Goal: Transaction & Acquisition: Purchase product/service

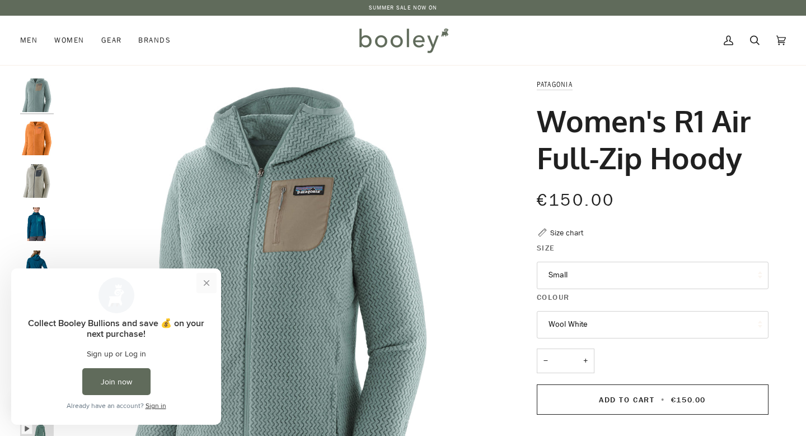
click at [205, 282] on button "Close prompt" at bounding box center [206, 283] width 20 height 20
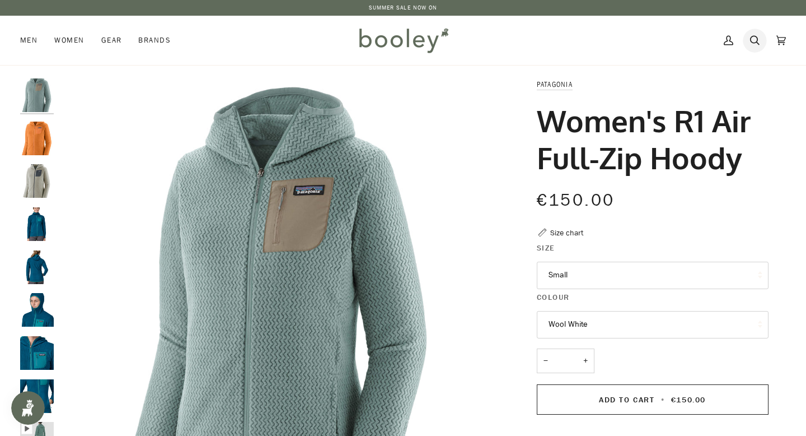
click at [754, 41] on icon at bounding box center [755, 40] width 10 height 17
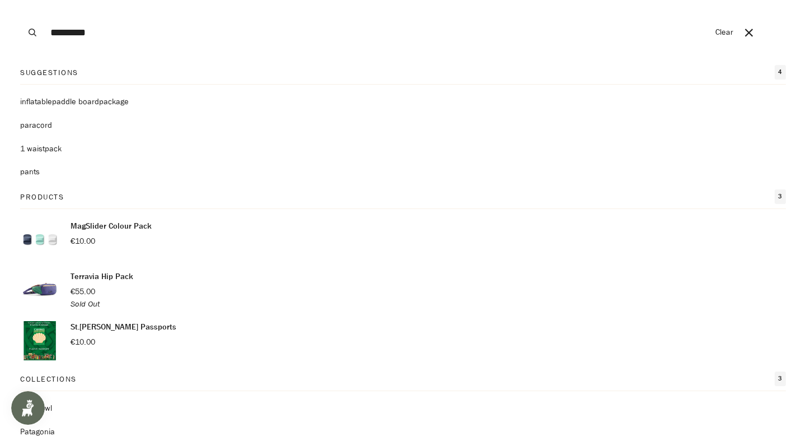
type input "*********"
click at [20, 0] on button "Search" at bounding box center [32, 32] width 25 height 65
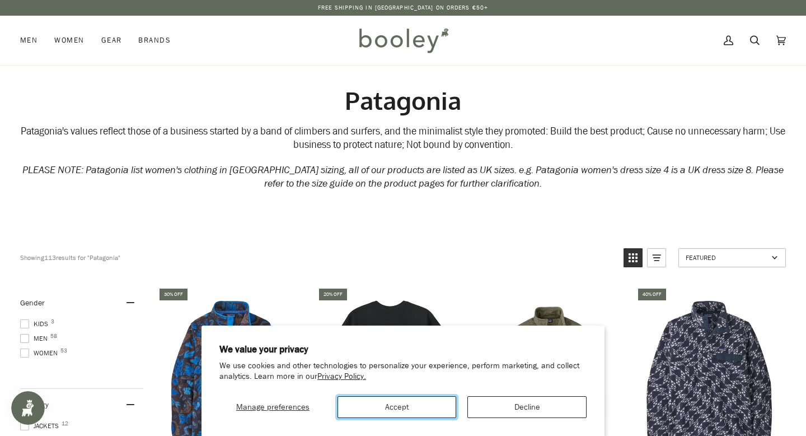
click at [411, 404] on button "Accept" at bounding box center [397, 407] width 119 height 22
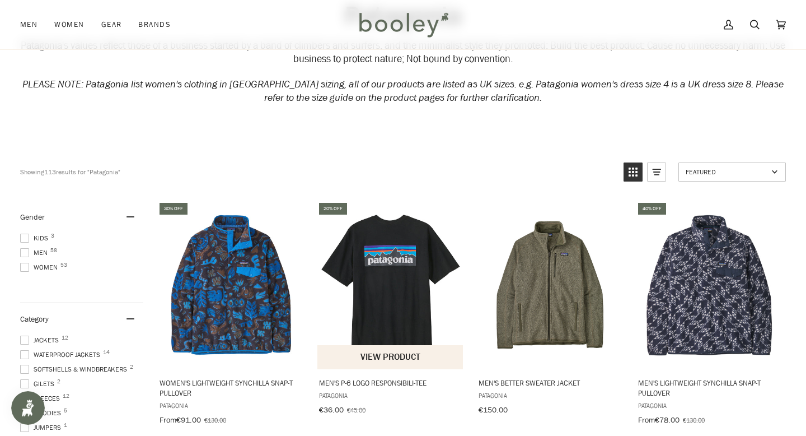
scroll to position [88, 0]
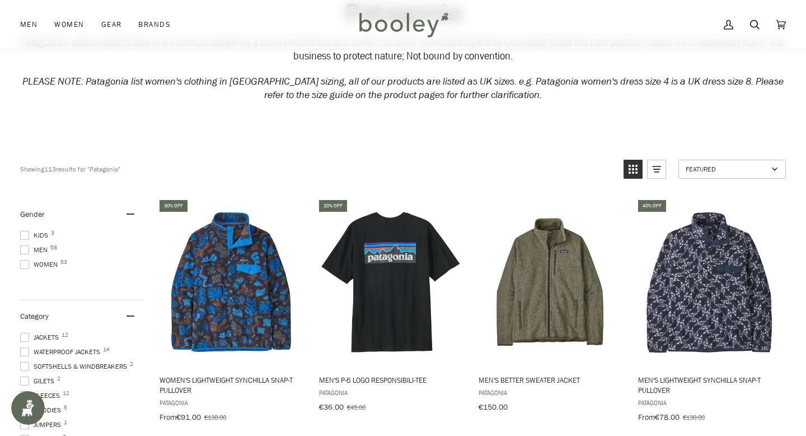
click at [50, 265] on span "Women 53" at bounding box center [40, 264] width 41 height 10
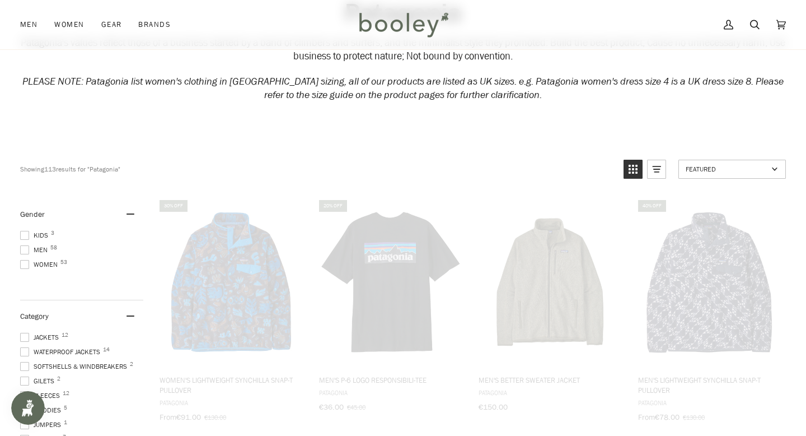
scroll to position [67, 0]
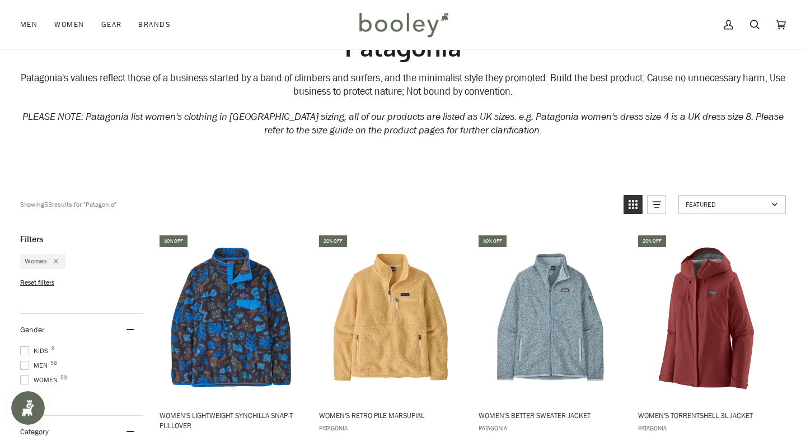
scroll to position [57, 0]
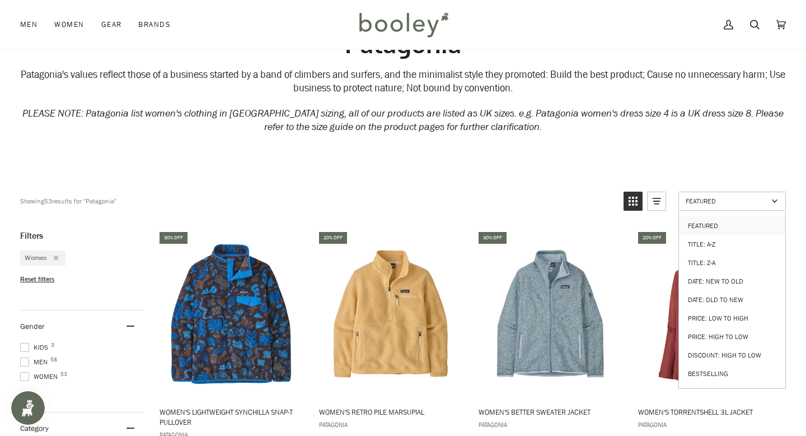
click at [705, 207] on link "Featured" at bounding box center [731, 200] width 107 height 19
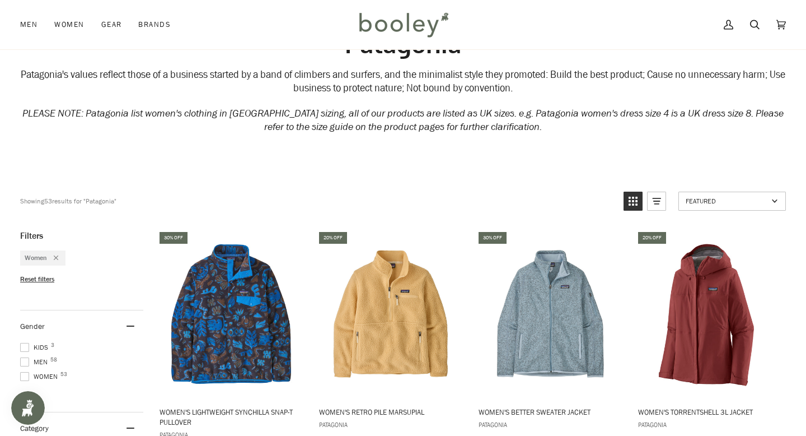
click at [705, 207] on link "Featured" at bounding box center [731, 200] width 107 height 19
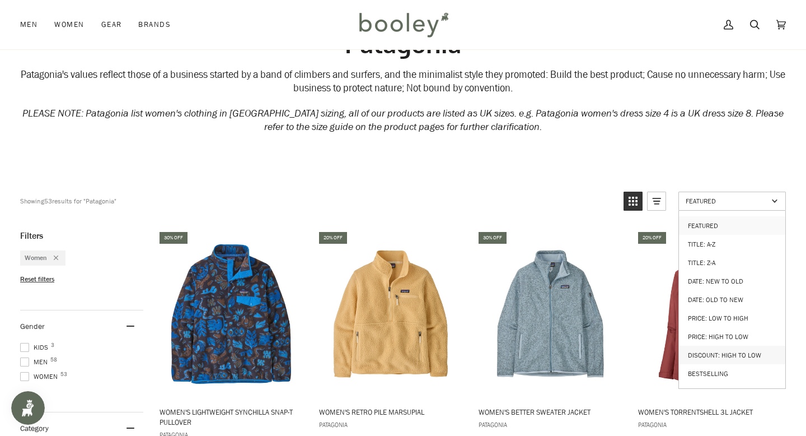
click at [710, 346] on link "Discount: High to Low" at bounding box center [732, 354] width 106 height 18
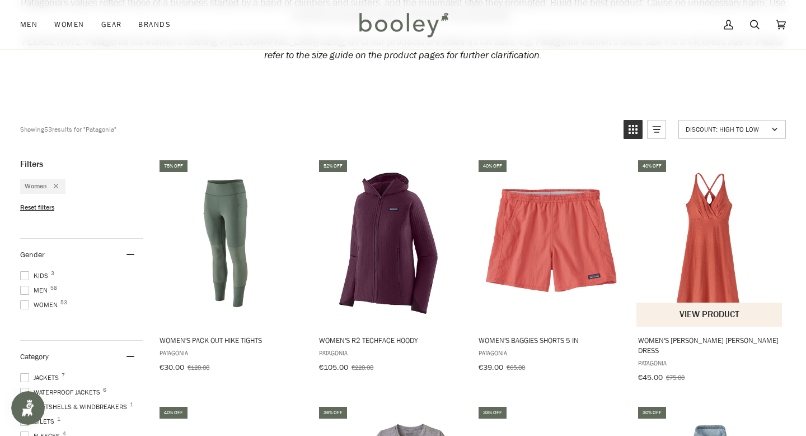
scroll to position [130, 0]
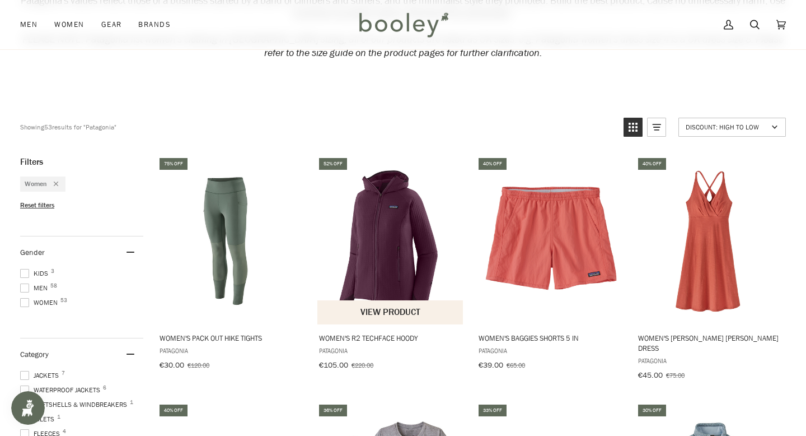
click at [395, 238] on img "Women's R2 TechFace Hoody" at bounding box center [390, 240] width 147 height 147
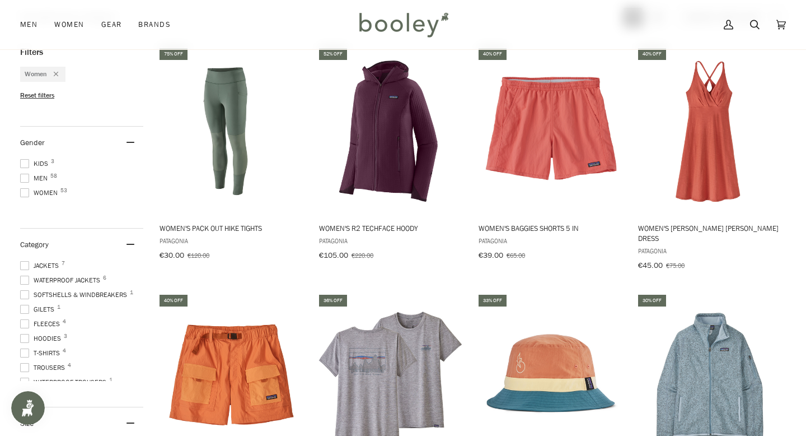
scroll to position [241, 0]
click at [51, 318] on span "Fleeces 4" at bounding box center [41, 323] width 43 height 10
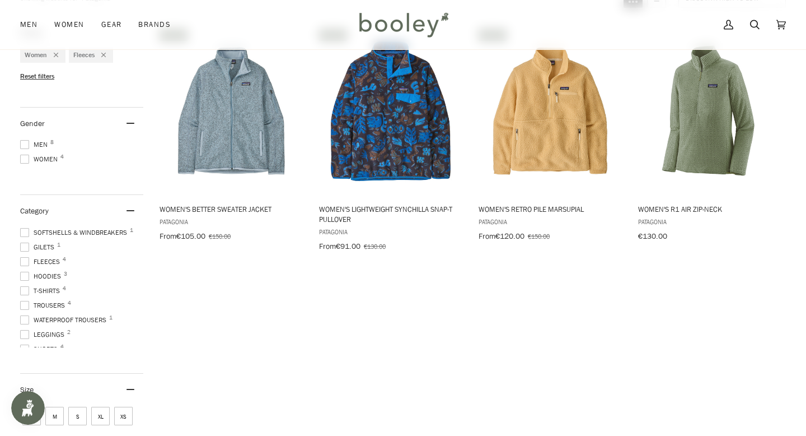
scroll to position [30, 0]
click at [51, 270] on span "Hoodies 3" at bounding box center [42, 275] width 44 height 10
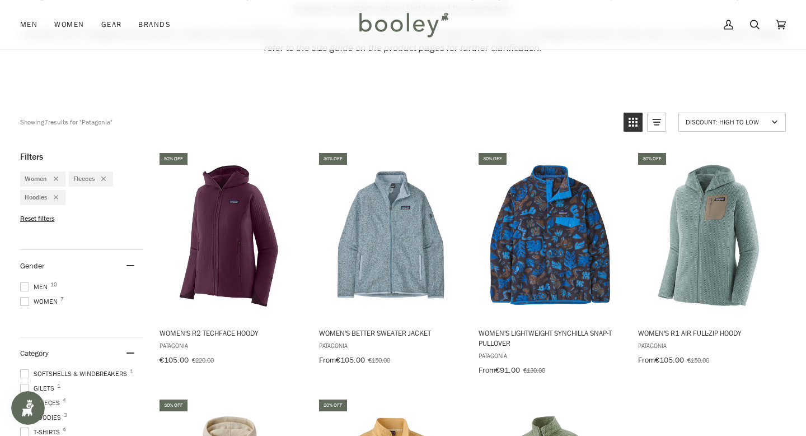
scroll to position [137, 0]
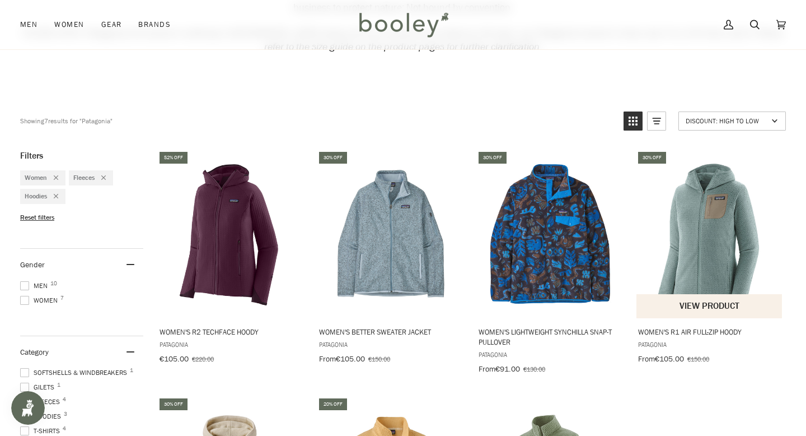
click at [727, 218] on img "Women's R1 Air Full-Zip Hoody" at bounding box center [709, 234] width 147 height 147
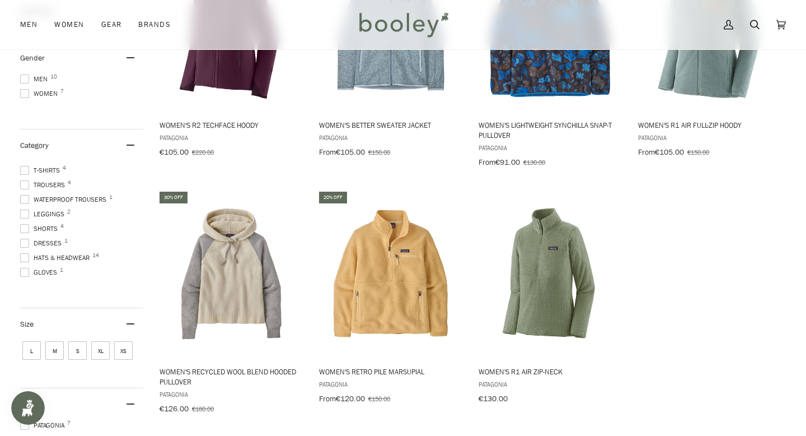
scroll to position [344, 0]
click at [34, 340] on span "L" at bounding box center [31, 349] width 18 height 18
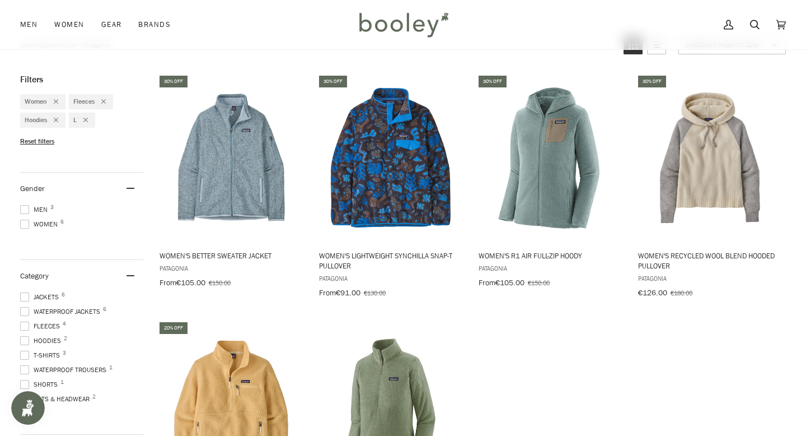
scroll to position [207, 0]
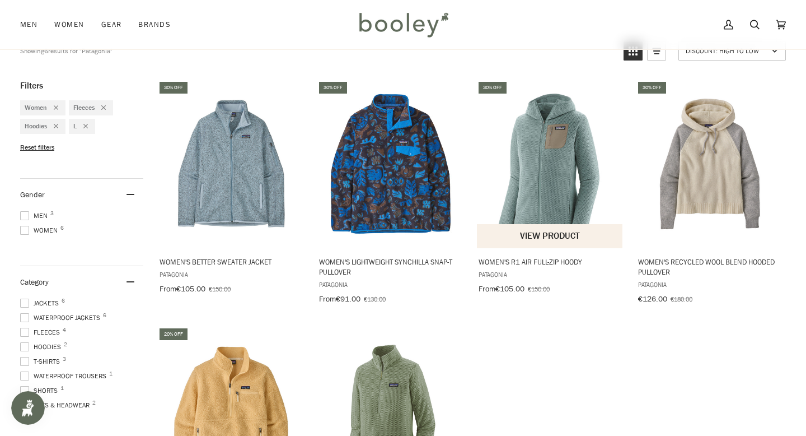
click at [562, 202] on img "Women's R1 Air Full-Zip Hoody" at bounding box center [550, 164] width 147 height 147
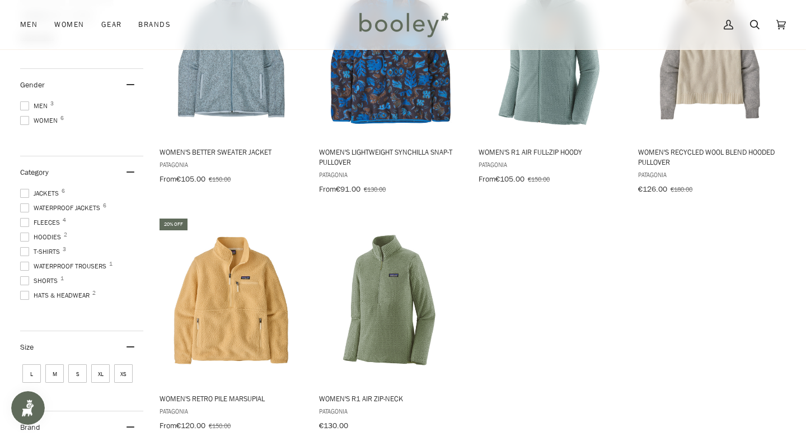
scroll to position [312, 0]
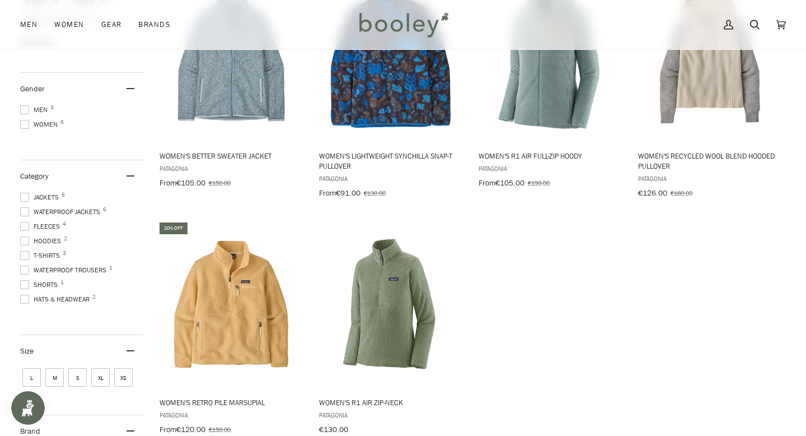
click at [30, 194] on span "Jackets 6" at bounding box center [41, 197] width 42 height 10
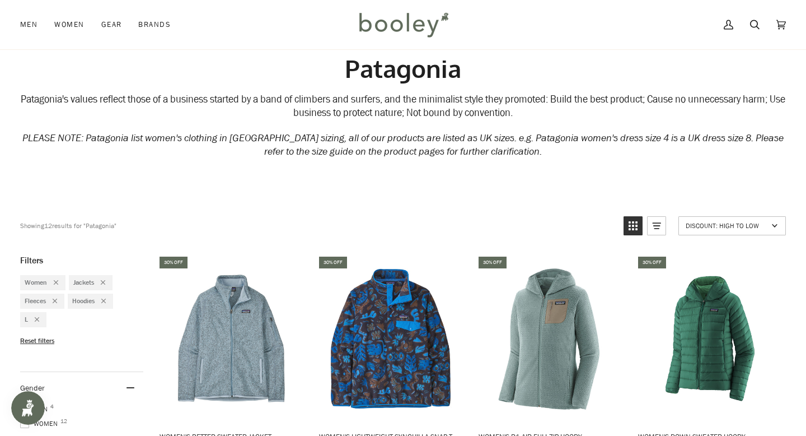
scroll to position [9, 0]
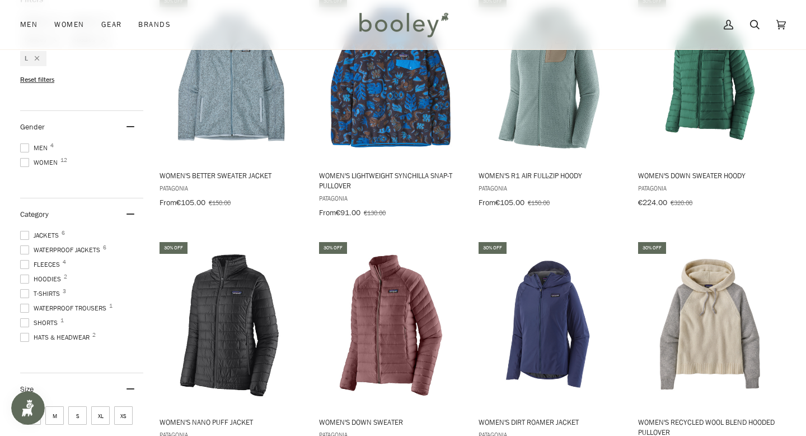
scroll to position [304, 0]
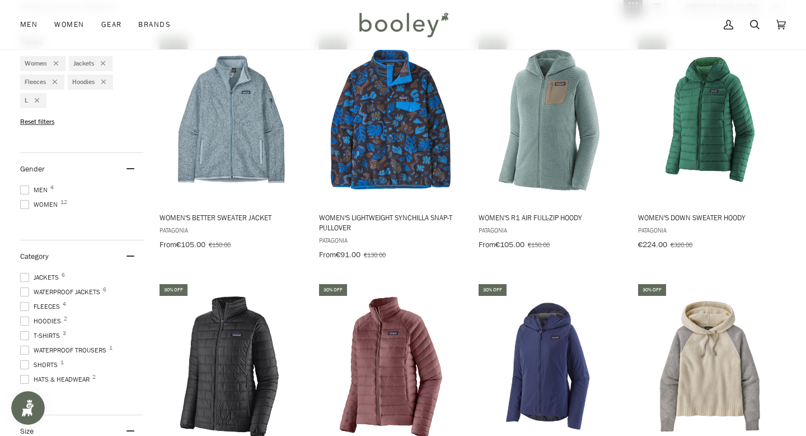
scroll to position [251, 0]
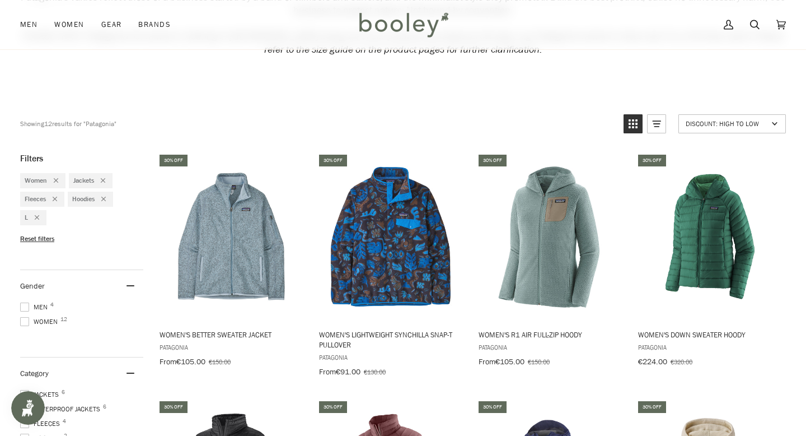
scroll to position [57, 0]
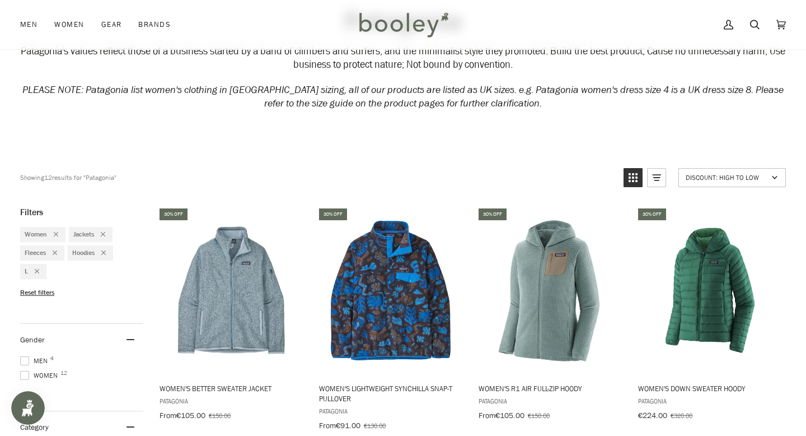
scroll to position [88, 0]
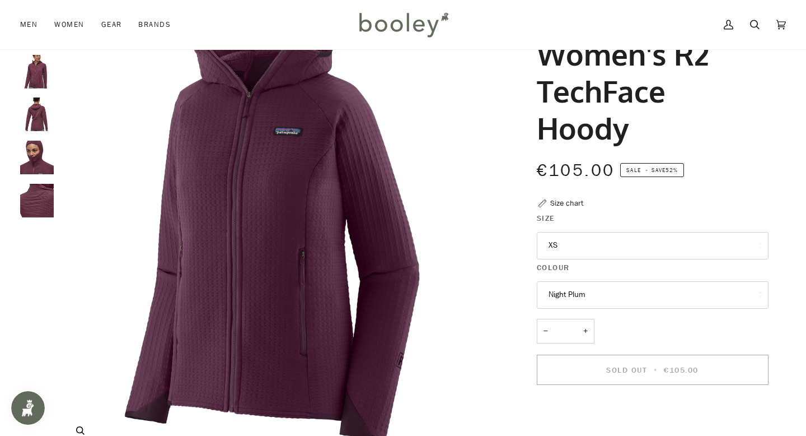
scroll to position [68, 0]
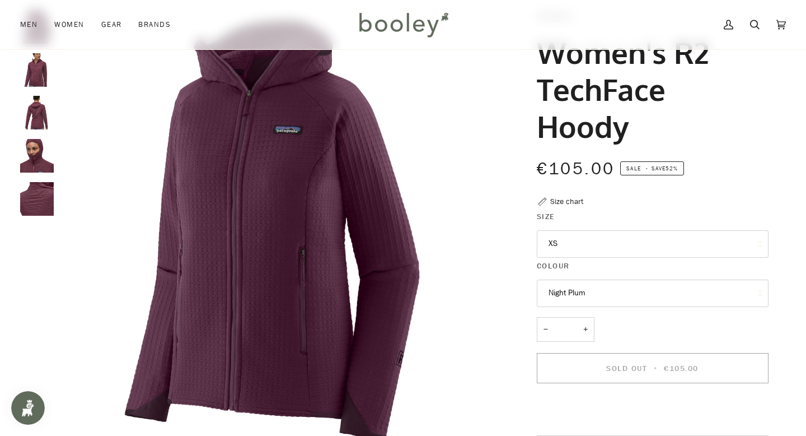
click at [574, 227] on legend "Size" at bounding box center [653, 218] width 232 height 17
click at [577, 241] on button "XS" at bounding box center [653, 243] width 232 height 27
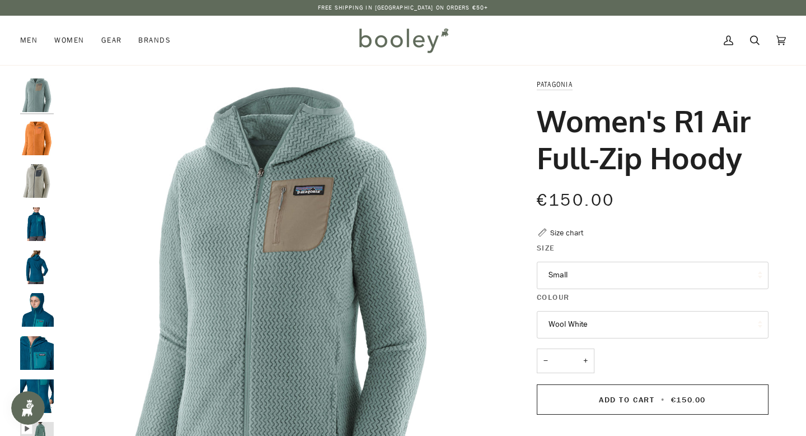
click at [703, 273] on button "Small" at bounding box center [653, 274] width 232 height 27
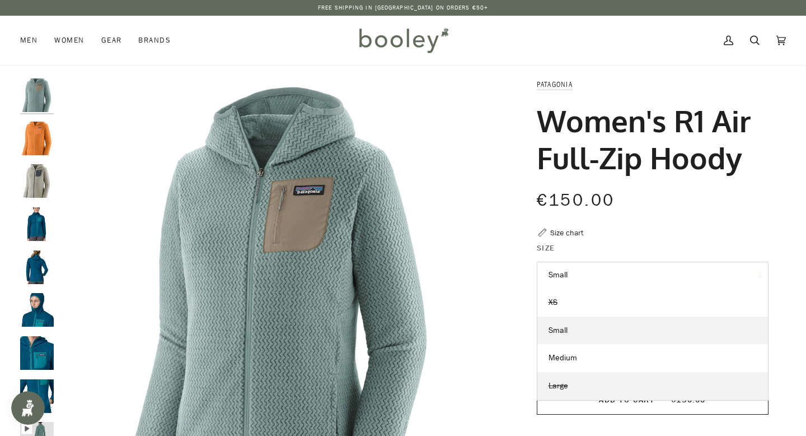
click at [564, 380] on link "Large" at bounding box center [652, 386] width 231 height 28
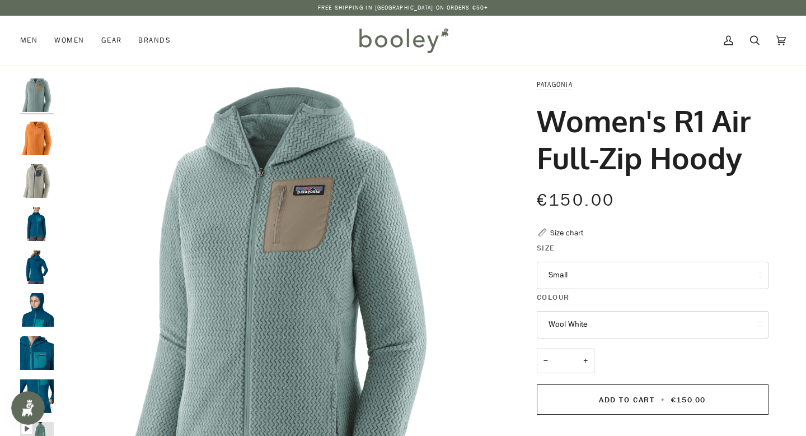
click at [581, 265] on button "Small" at bounding box center [653, 274] width 232 height 27
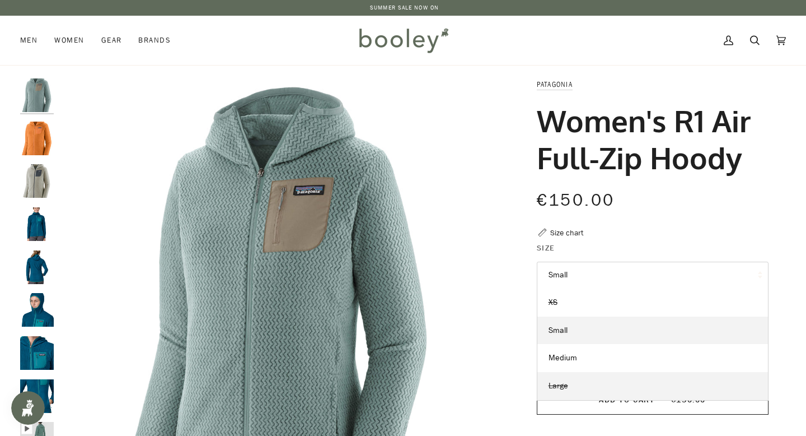
click at [556, 389] on span "Large" at bounding box center [559, 385] width 20 height 11
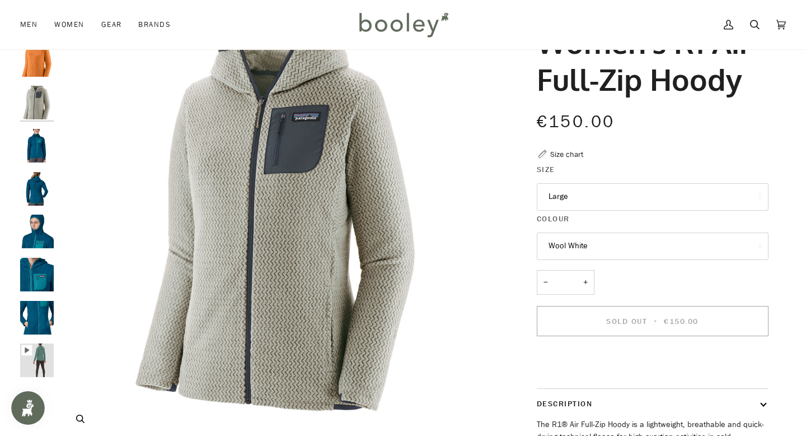
scroll to position [82, 0]
